Goal: Find contact information: Find contact information

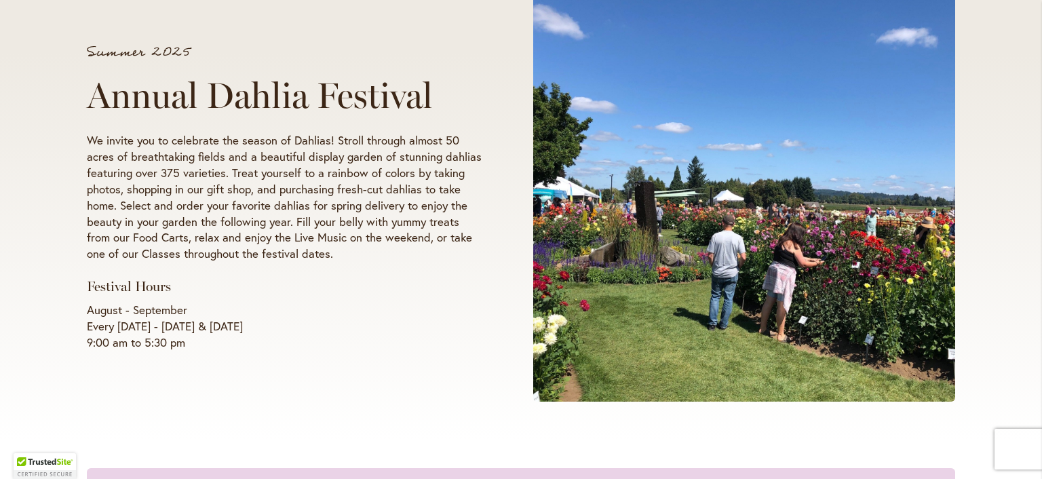
scroll to position [203, 0]
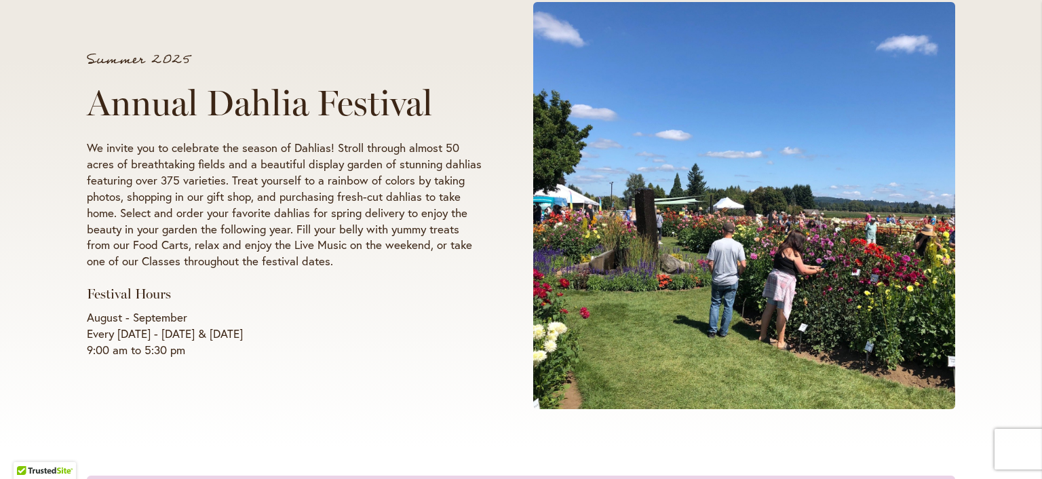
click at [90, 105] on h1 "Annual Dahlia Festival" at bounding box center [284, 103] width 395 height 41
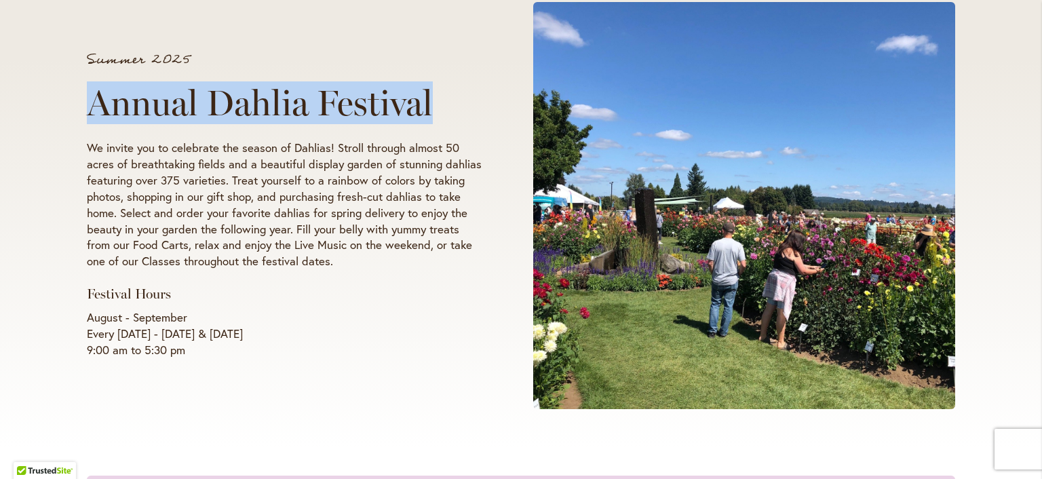
drag, startPoint x: 90, startPoint y: 105, endPoint x: 380, endPoint y: 118, distance: 291.2
click at [380, 118] on h1 "Annual Dahlia Festival" at bounding box center [284, 103] width 395 height 41
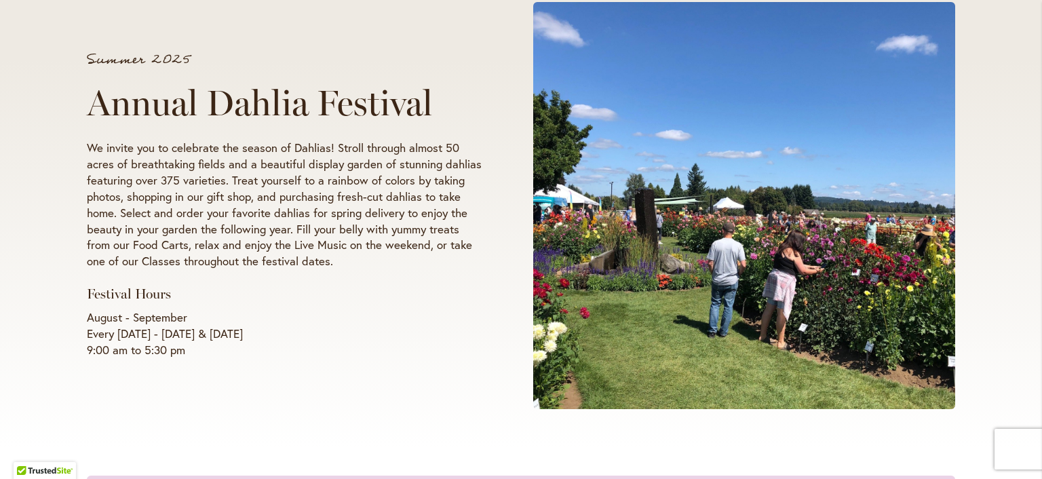
click at [879, 127] on span at bounding box center [744, 205] width 422 height 407
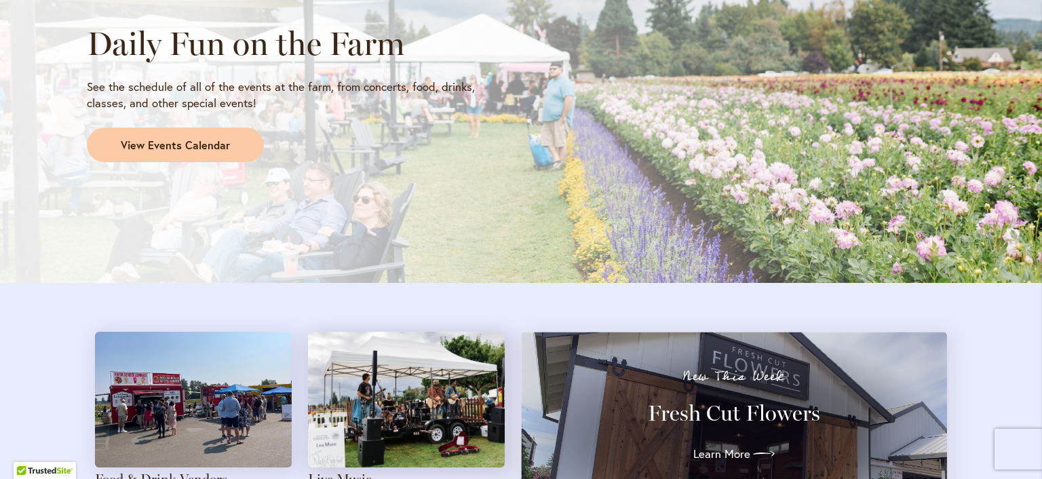
scroll to position [1221, 0]
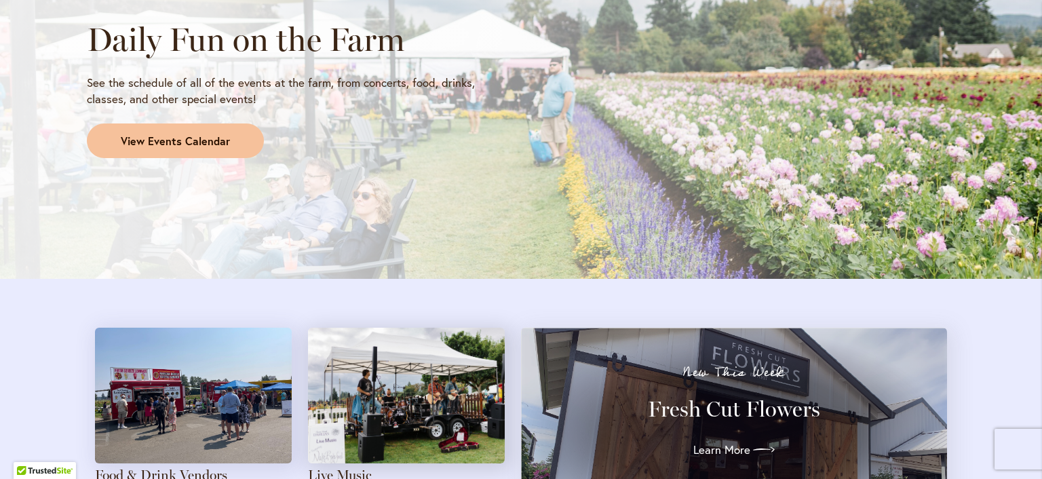
click at [163, 139] on span "View Events Calendar" at bounding box center [175, 142] width 109 height 16
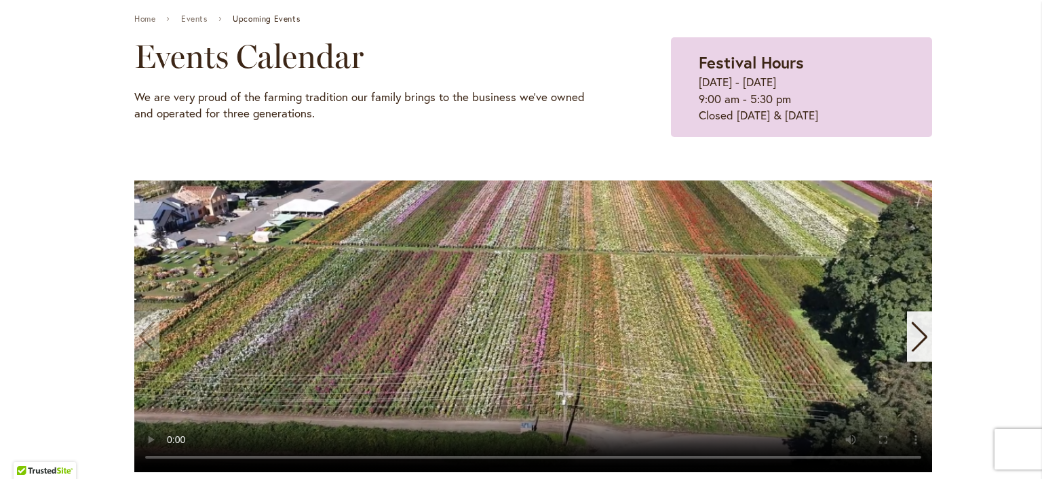
scroll to position [136, 0]
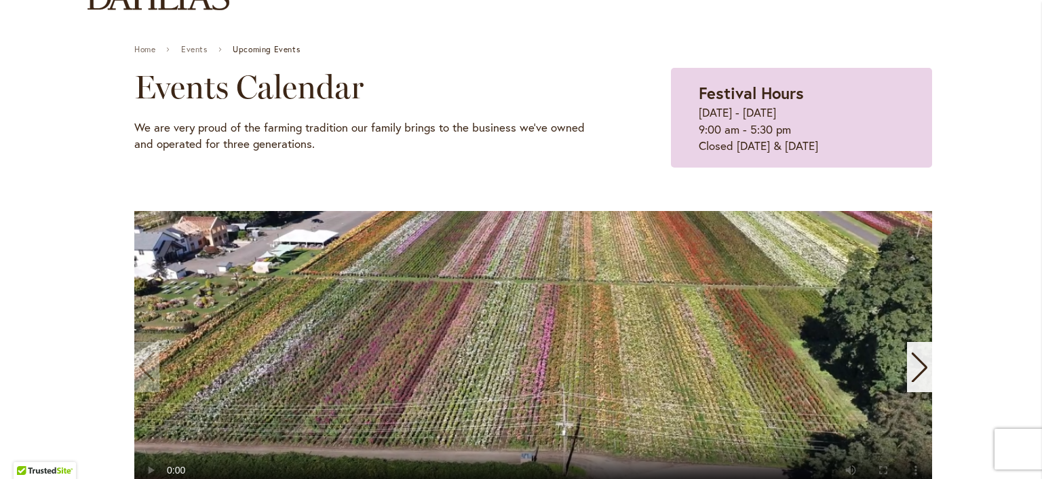
click at [444, 245] on video "1 / 11" at bounding box center [533, 357] width 798 height 292
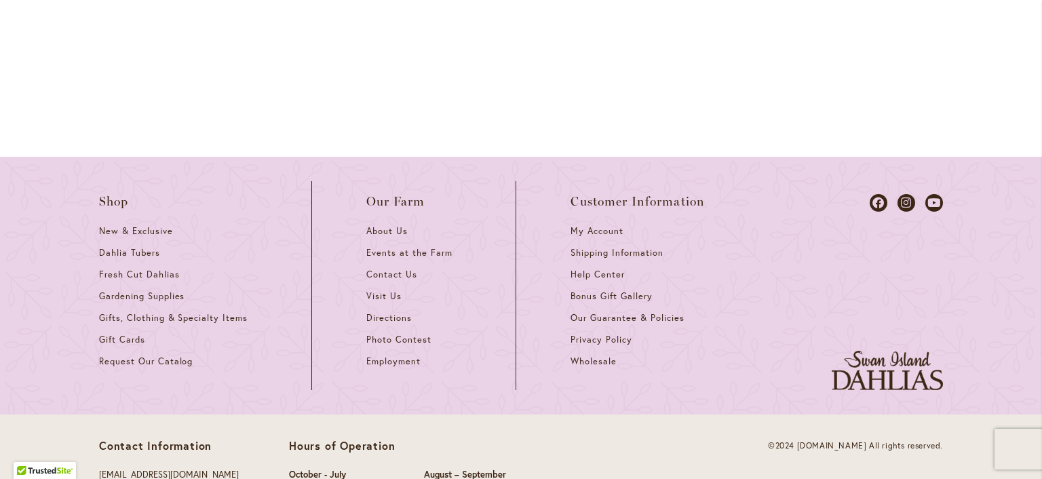
scroll to position [2037, 0]
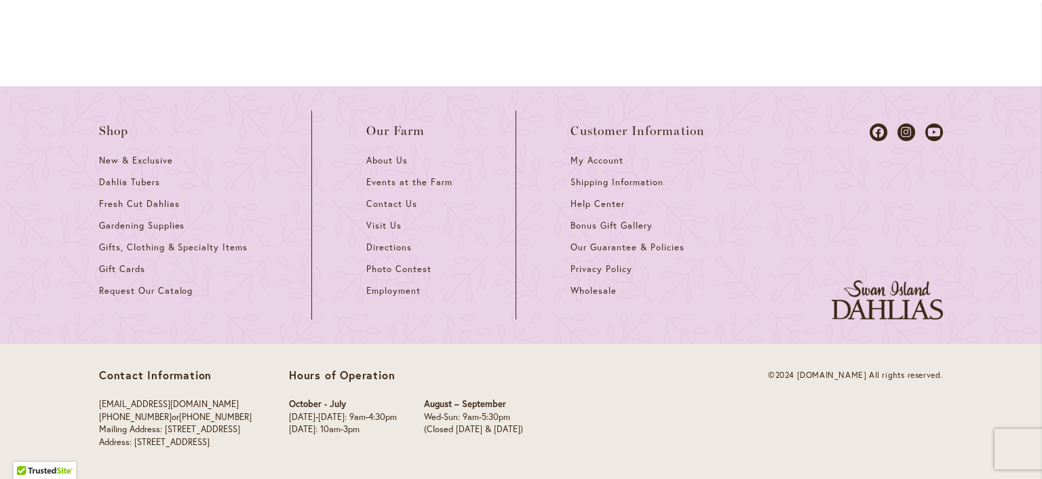
click at [130, 443] on p "[EMAIL_ADDRESS][DOMAIN_NAME] [PHONE_NUMBER] or [PHONE_NUMBER] Mailing Address: …" at bounding box center [175, 423] width 153 height 50
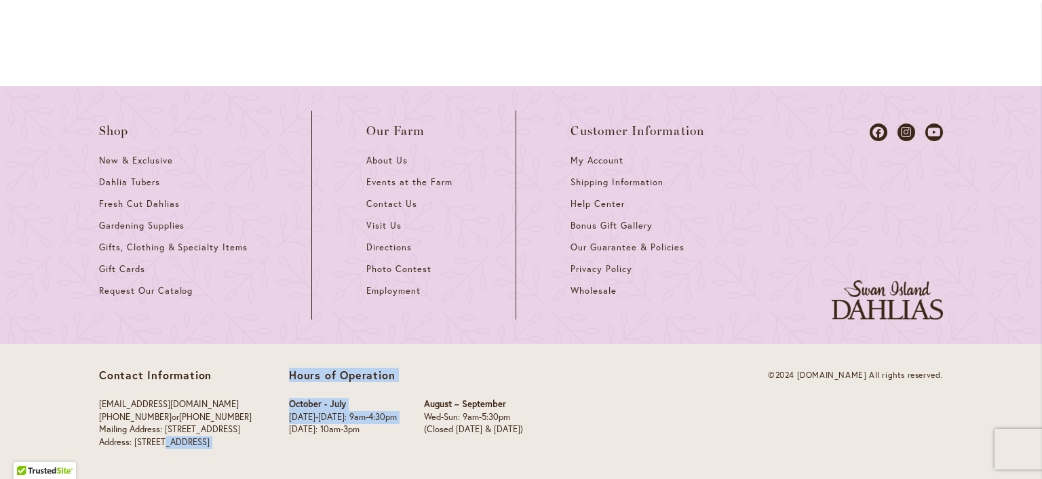
drag, startPoint x: 131, startPoint y: 439, endPoint x: 282, endPoint y: 433, distance: 151.4
click at [301, 436] on div "Contact Information [EMAIL_ADDRESS][DOMAIN_NAME] [PHONE_NUMBER] or [PHONE_NUMBE…" at bounding box center [380, 411] width 562 height 87
click at [224, 463] on div "Contact Information [EMAIL_ADDRESS][DOMAIN_NAME] [PHONE_NUMBER] or [PHONE_NUMBE…" at bounding box center [521, 412] width 868 height 136
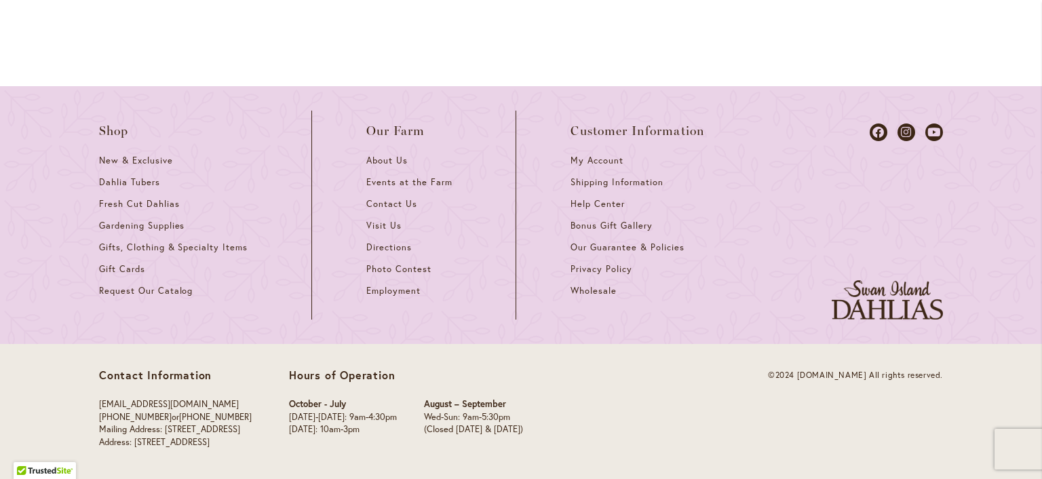
click at [131, 439] on p "[EMAIL_ADDRESS][DOMAIN_NAME] [PHONE_NUMBER] or [PHONE_NUMBER] Mailing Address: …" at bounding box center [175, 423] width 153 height 50
drag, startPoint x: 266, startPoint y: 439, endPoint x: 130, endPoint y: 446, distance: 135.8
click at [130, 445] on p "info@dahlias.com (503) 266-7711 or 1-800-410-6540 Mailing Address: PO Box 700, …" at bounding box center [175, 423] width 153 height 50
copy p "995 NW 22nd Ave, Canby, OR 9701"
